Goal: Navigation & Orientation: Understand site structure

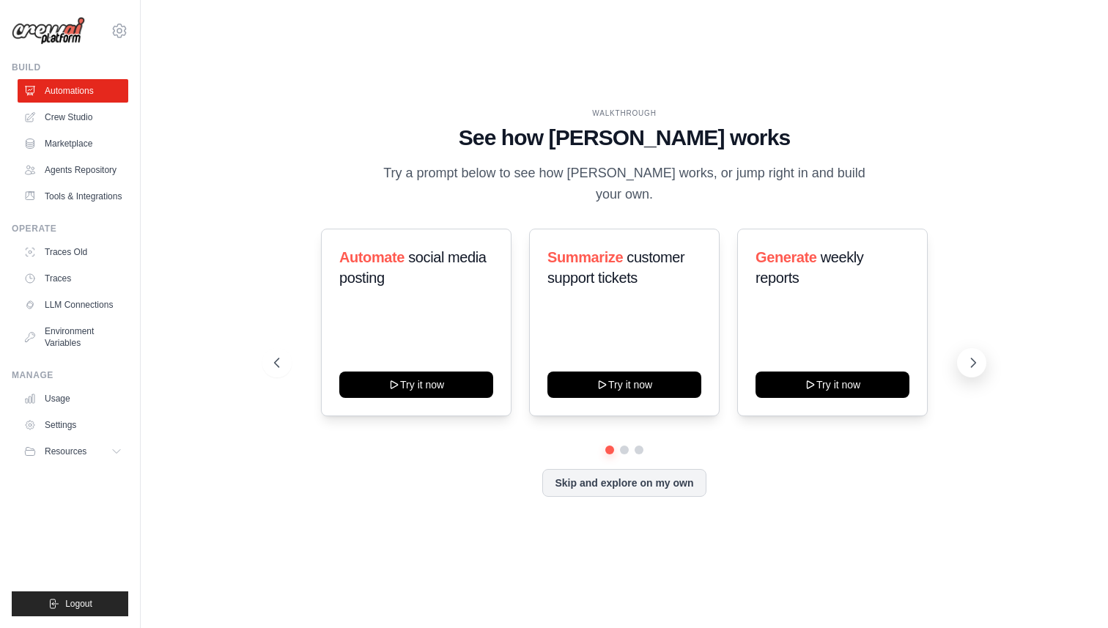
click at [970, 355] on icon at bounding box center [973, 362] width 15 height 15
click at [627, 472] on button "Skip and explore on my own" at bounding box center [623, 482] width 163 height 28
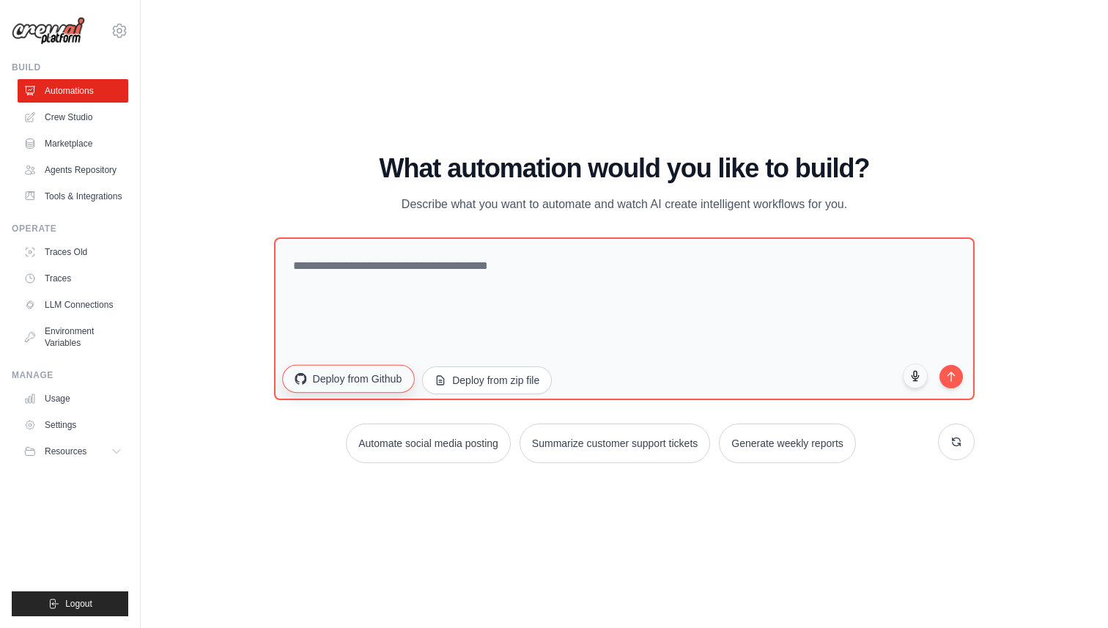
click at [354, 386] on button "Deploy from Github" at bounding box center [348, 378] width 132 height 28
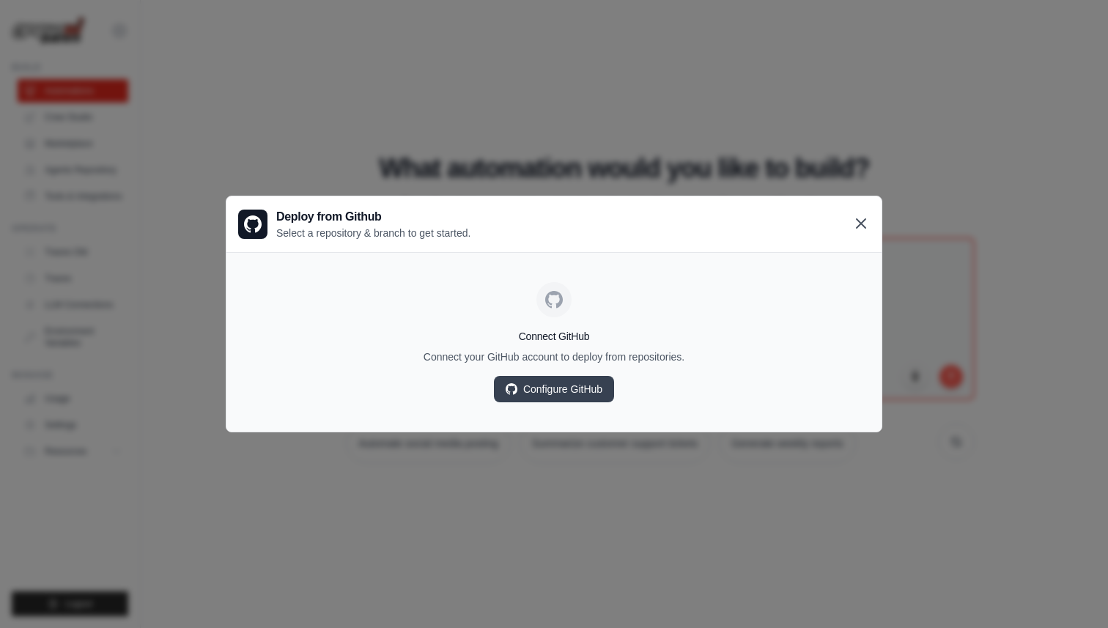
click at [859, 225] on icon at bounding box center [861, 223] width 9 height 9
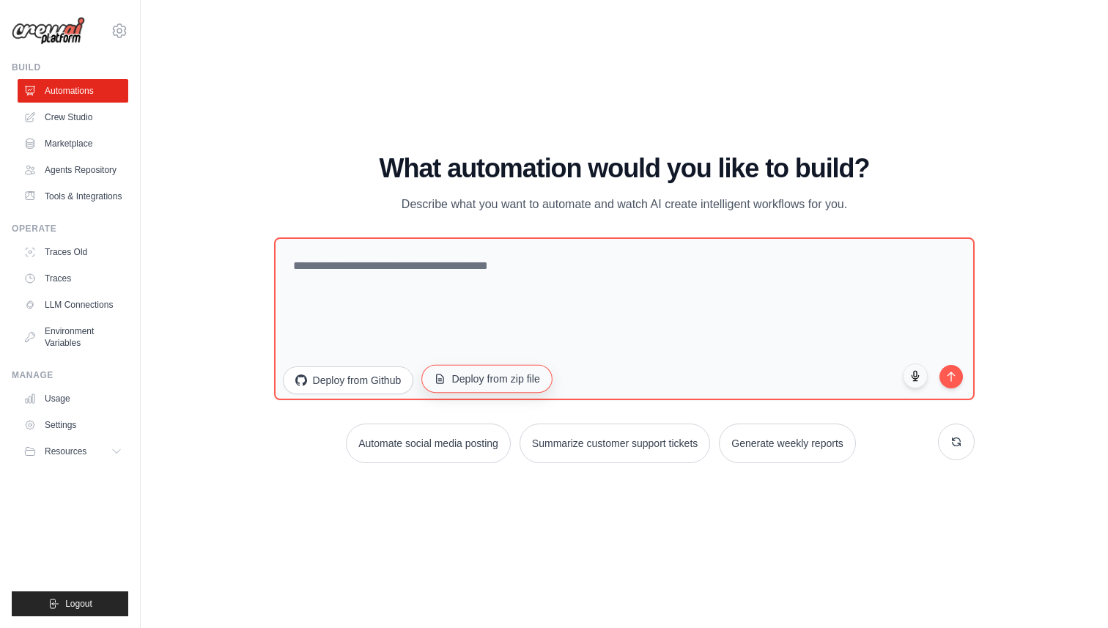
click at [508, 379] on button "Deploy from zip file" at bounding box center [486, 378] width 131 height 28
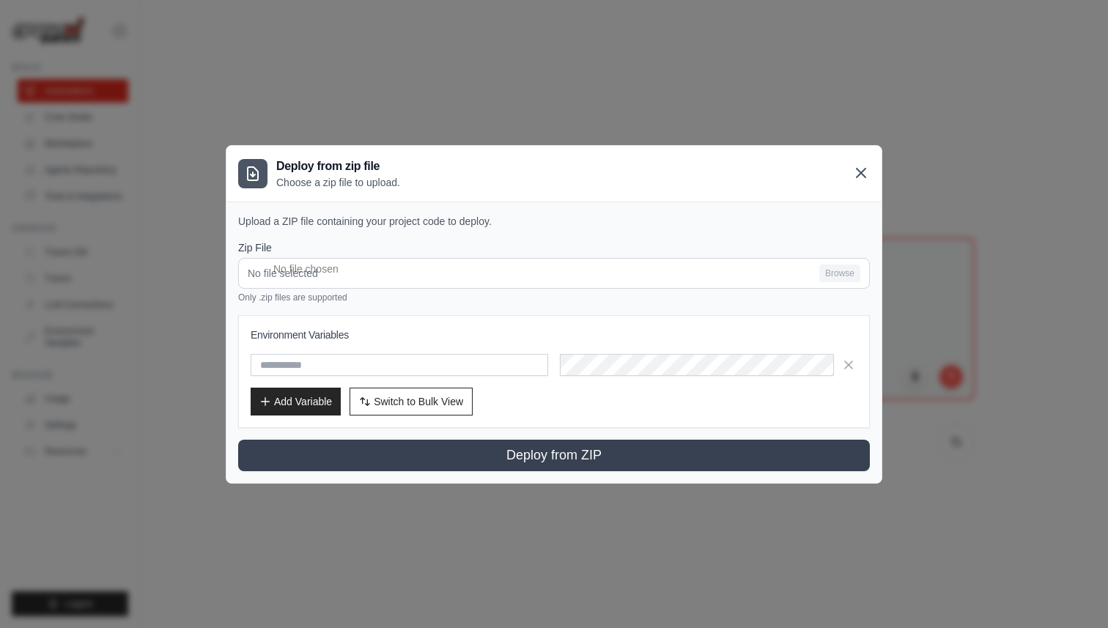
click at [856, 172] on icon at bounding box center [861, 173] width 18 height 18
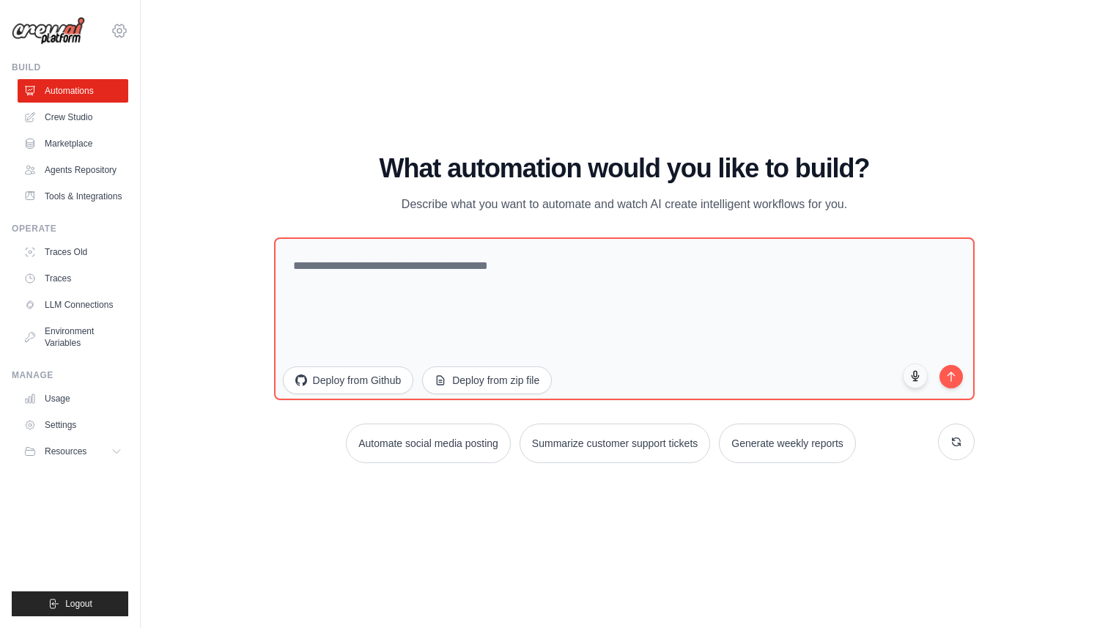
click at [114, 34] on icon at bounding box center [120, 31] width 18 height 18
click at [165, 93] on span "Settings" at bounding box center [183, 91] width 116 height 15
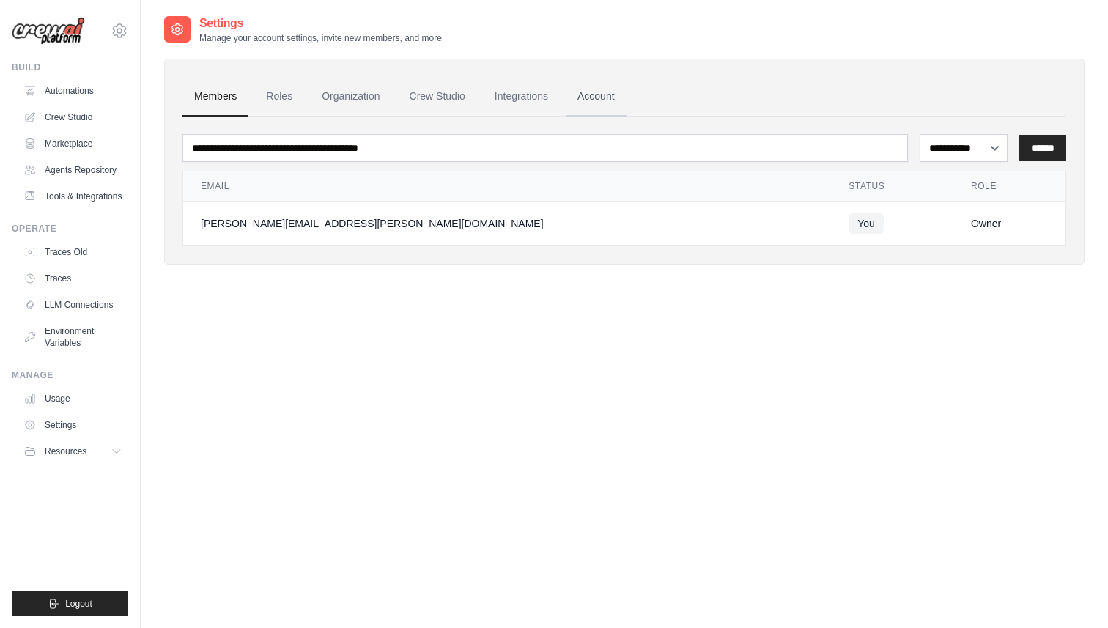
click at [613, 99] on link "Account" at bounding box center [596, 97] width 61 height 40
click at [121, 29] on icon at bounding box center [119, 31] width 4 height 4
click at [147, 61] on div "[PERSON_NAME][EMAIL_ADDRESS][PERSON_NAME][DOMAIN_NAME]" at bounding box center [180, 56] width 116 height 15
click at [775, 37] on div "Settings Manage your account settings, invite new members, and more." at bounding box center [624, 29] width 921 height 29
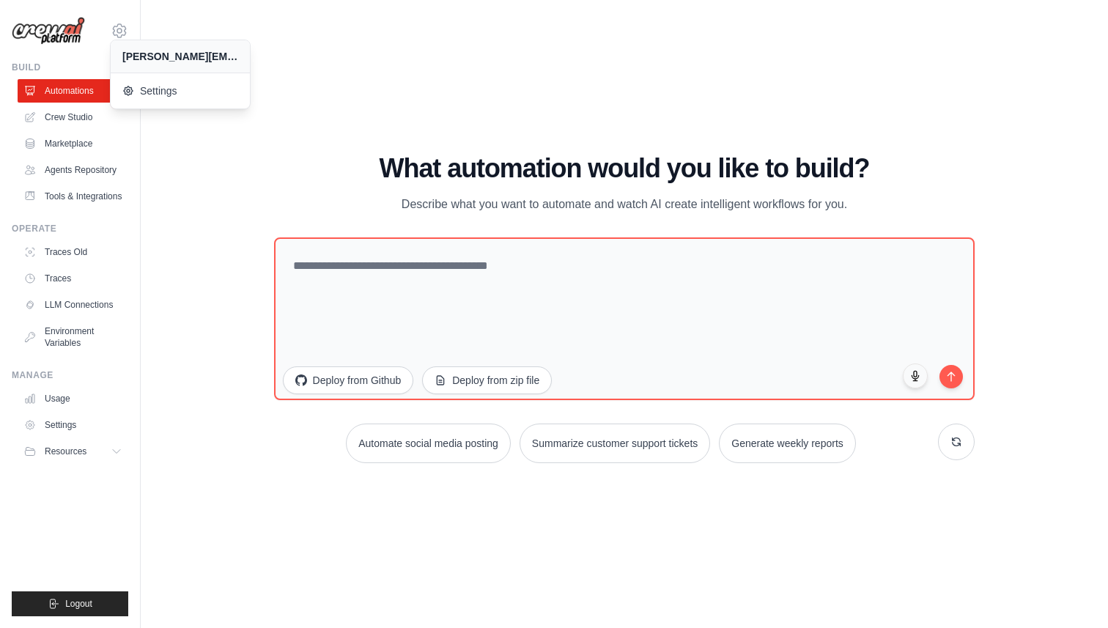
click at [908, 147] on div "WALKTHROUGH See how [PERSON_NAME] works Try a prompt below to see how [PERSON_N…" at bounding box center [624, 314] width 921 height 599
click at [113, 449] on icon at bounding box center [118, 452] width 12 height 12
click at [220, 205] on div "WALKTHROUGH See how [PERSON_NAME] works Try a prompt below to see how [PERSON_N…" at bounding box center [624, 314] width 921 height 599
click at [85, 196] on link "Tools & Integrations" at bounding box center [74, 196] width 111 height 23
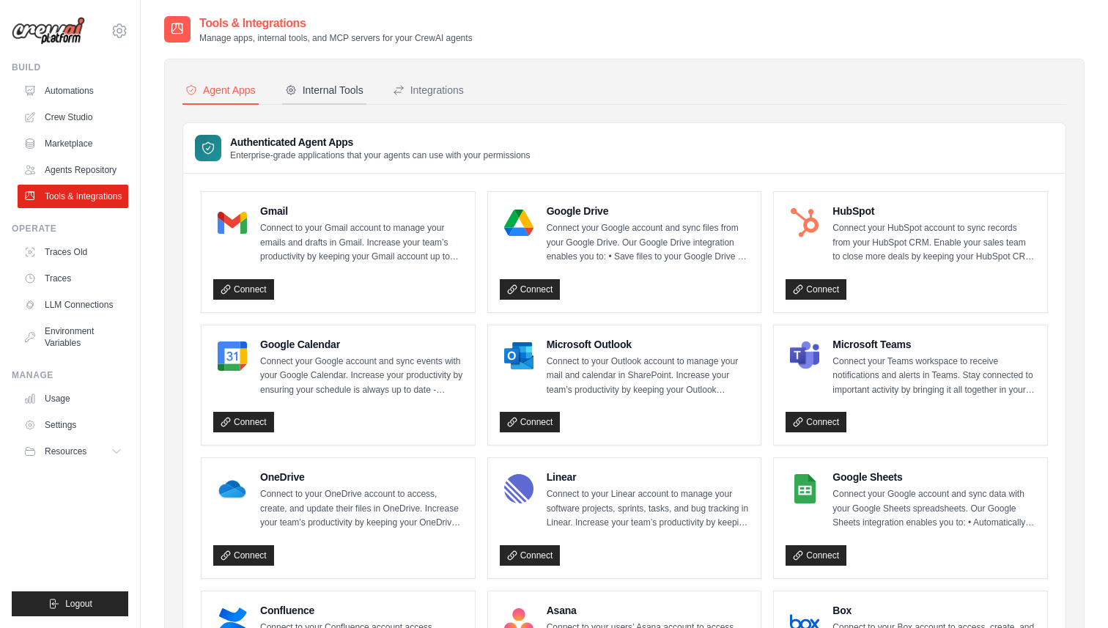
click at [331, 86] on div "Internal Tools" at bounding box center [324, 90] width 78 height 15
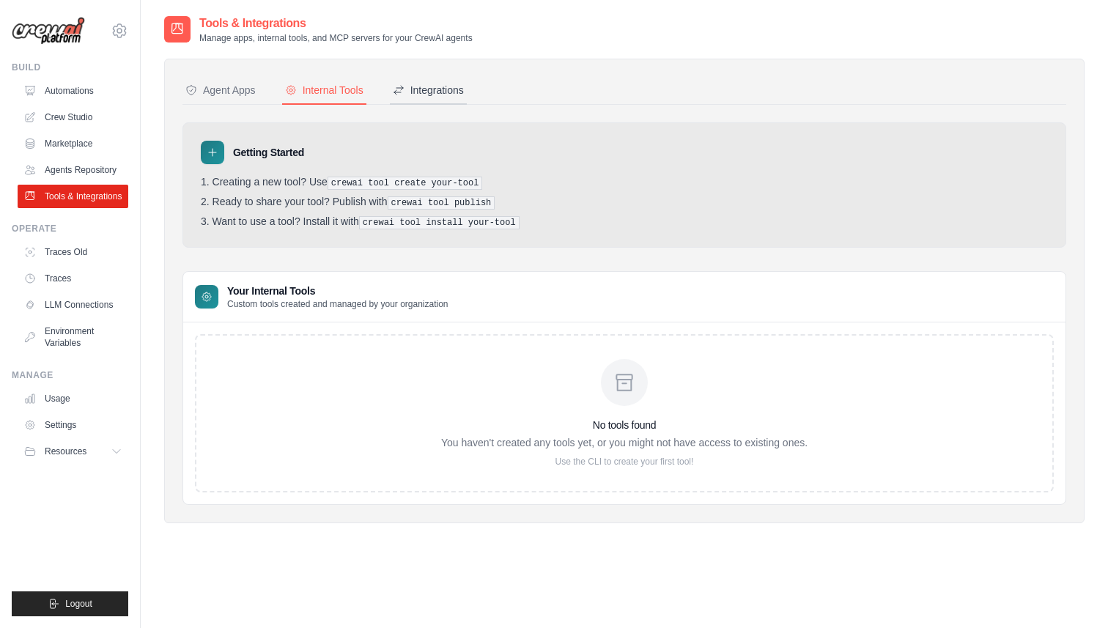
click at [426, 90] on div "Integrations" at bounding box center [428, 90] width 71 height 15
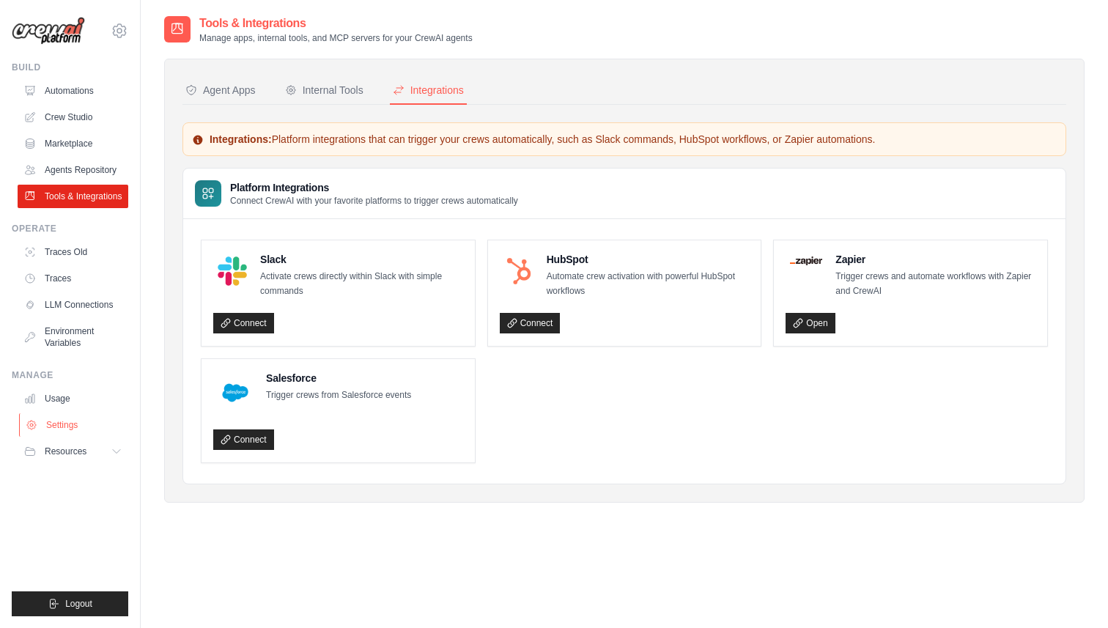
click at [78, 419] on link "Settings" at bounding box center [74, 424] width 111 height 23
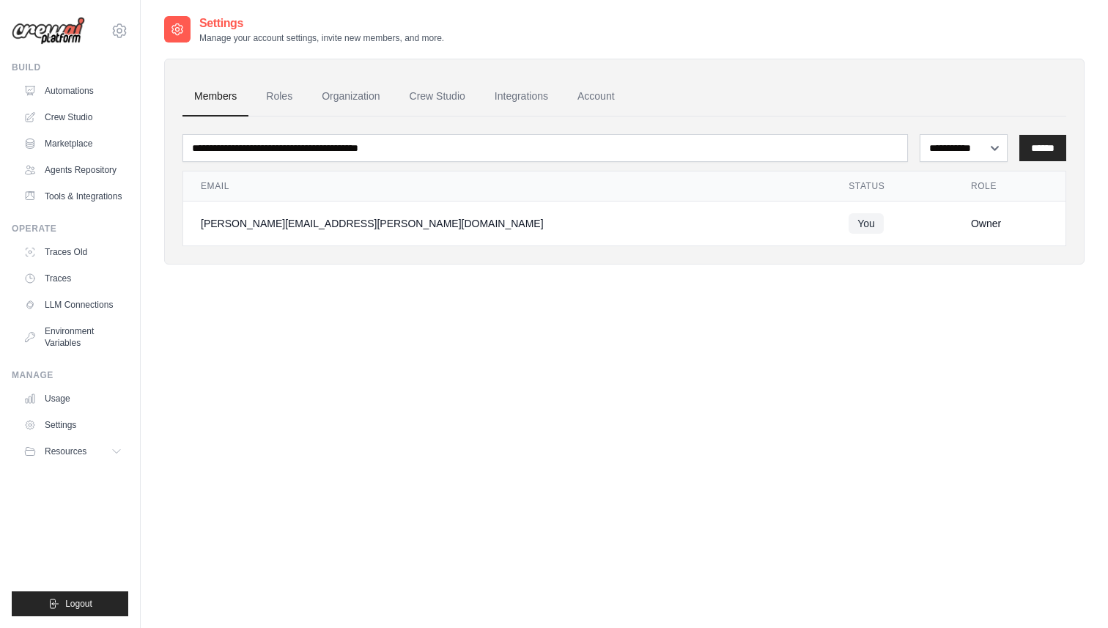
click at [99, 451] on button "Resources" at bounding box center [73, 451] width 111 height 23
